Goal: Navigation & Orientation: Find specific page/section

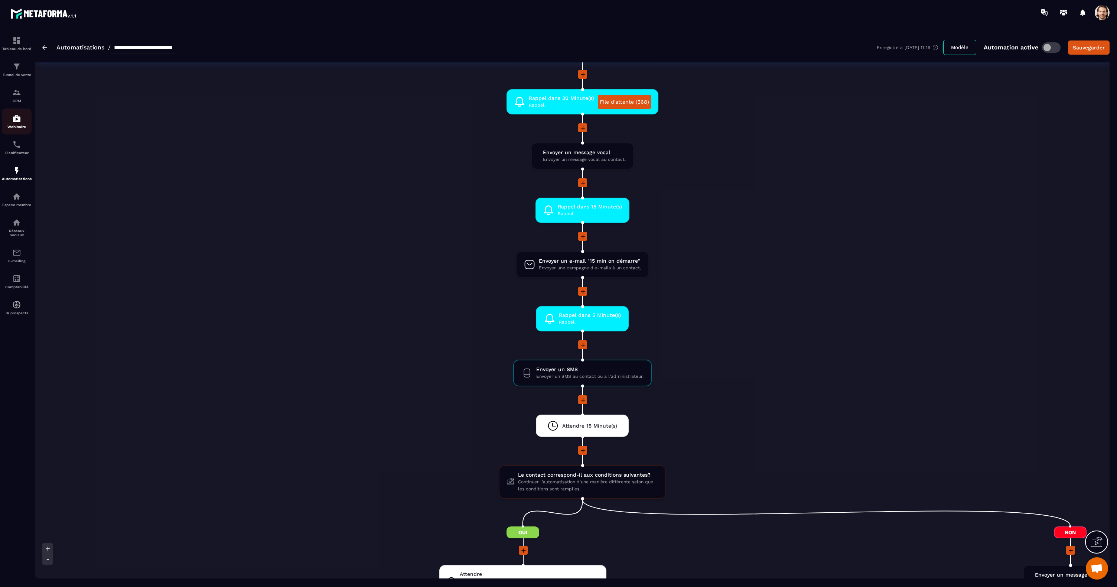
click at [20, 123] on div "Webinaire" at bounding box center [17, 121] width 30 height 15
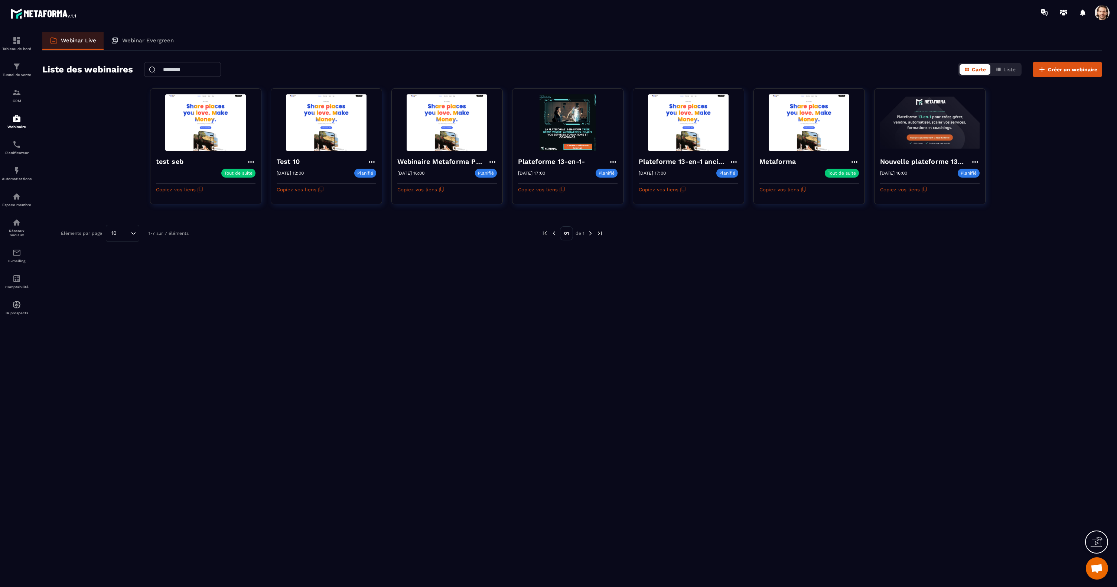
click at [1104, 17] on span at bounding box center [1102, 12] width 15 height 15
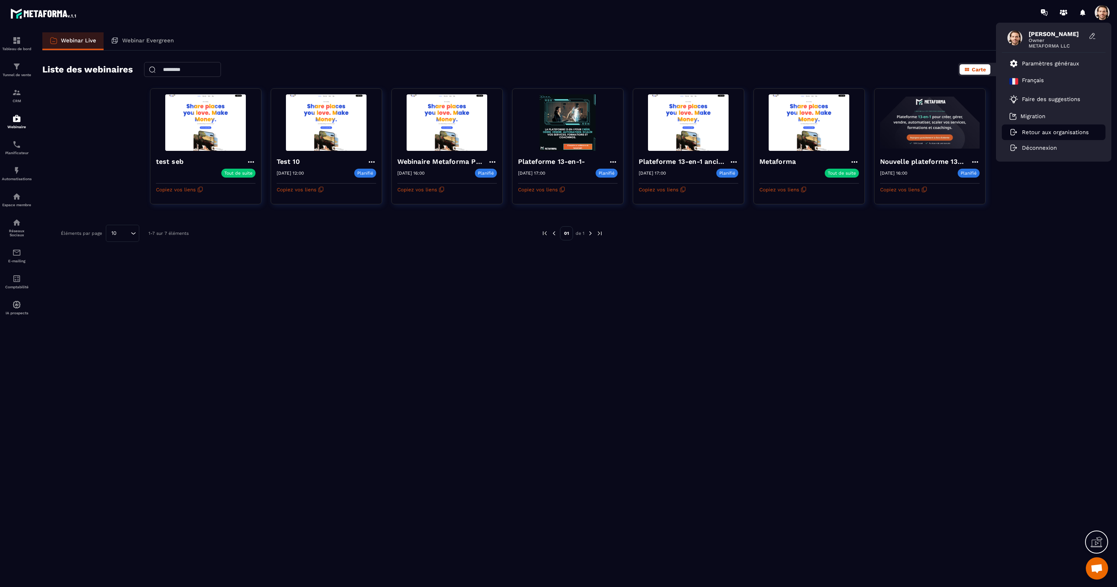
click at [1062, 129] on p "Retour aux organisations" at bounding box center [1055, 132] width 67 height 7
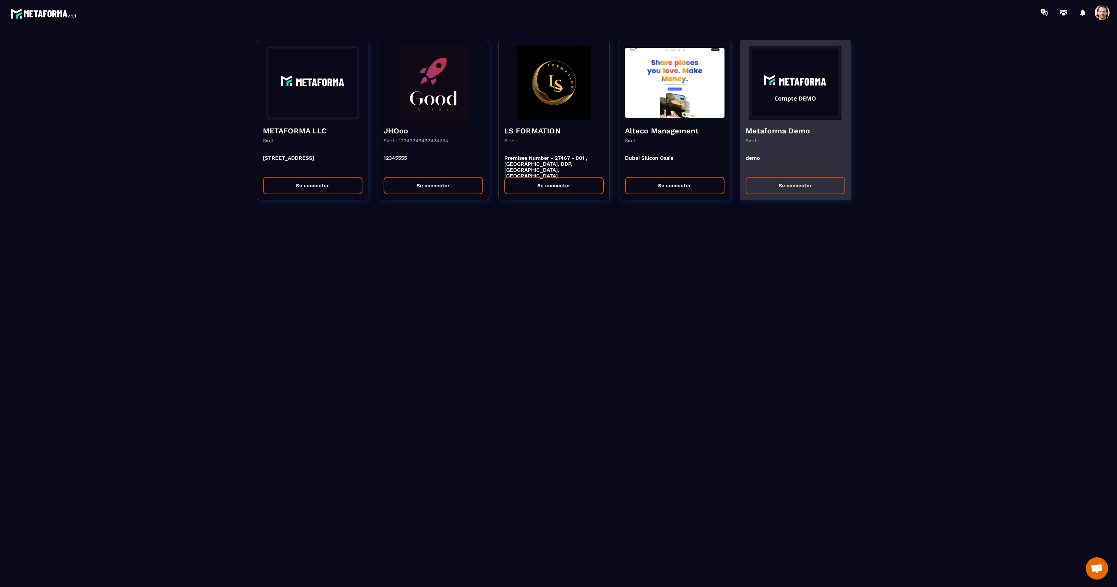
click at [775, 185] on button "Se connecter" at bounding box center [796, 185] width 100 height 17
